Goal: Use online tool/utility: Utilize a website feature to perform a specific function

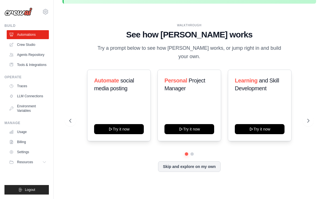
scroll to position [25, 0]
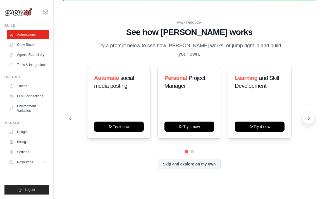
click at [307, 115] on icon at bounding box center [309, 118] width 6 height 6
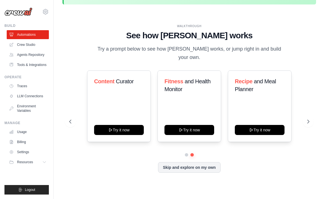
scroll to position [20, 0]
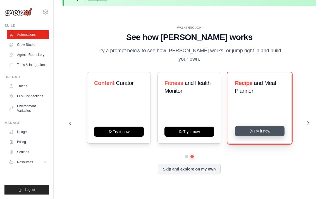
click at [258, 129] on button "Try it now" at bounding box center [260, 131] width 50 height 10
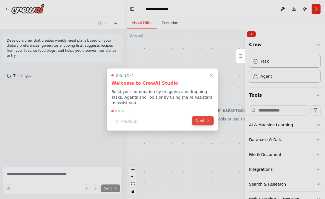
click at [203, 120] on button "Next" at bounding box center [202, 120] width 21 height 9
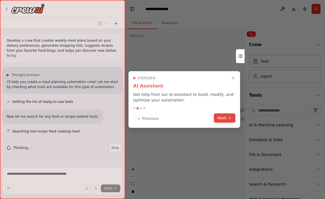
click at [226, 115] on button "Next" at bounding box center [224, 117] width 21 height 9
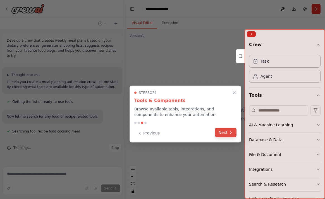
click at [229, 129] on button "Next" at bounding box center [225, 132] width 21 height 9
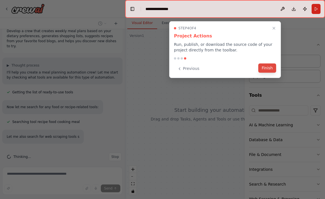
click at [265, 69] on button "Finish" at bounding box center [267, 67] width 18 height 9
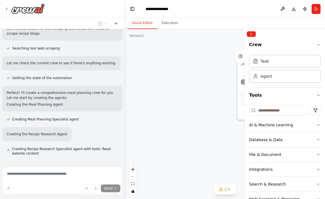
scroll to position [131, 0]
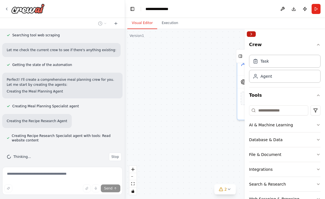
click at [249, 35] on button "Collapse right sidebar" at bounding box center [251, 34] width 9 height 6
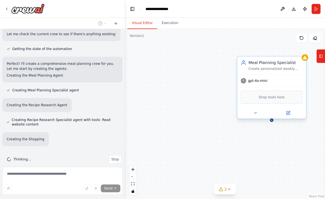
scroll to position [149, 0]
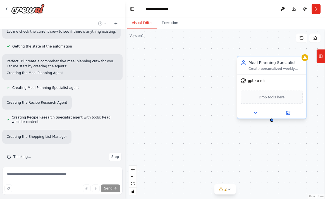
click at [269, 72] on div "Meal Planning Specialist Create personalized weekly meal plans based on dietary…" at bounding box center [271, 65] width 69 height 18
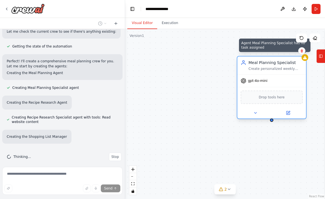
click at [305, 59] on icon at bounding box center [304, 57] width 4 height 4
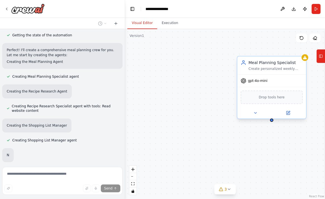
scroll to position [174, 0]
